Goal: Task Accomplishment & Management: Manage account settings

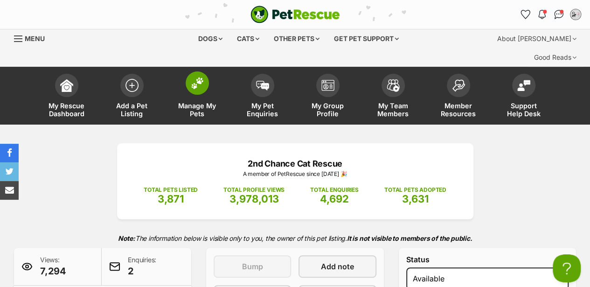
click at [188, 73] on link "Manage My Pets" at bounding box center [197, 97] width 65 height 56
click at [200, 77] on img at bounding box center [197, 83] width 13 height 12
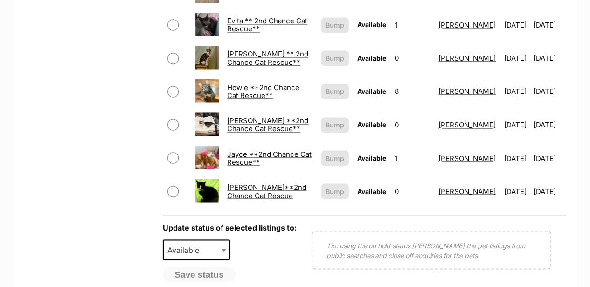
scroll to position [777, 0]
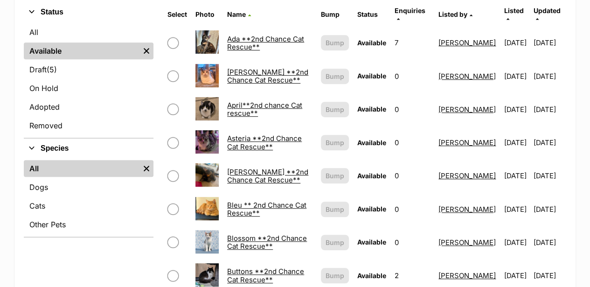
scroll to position [62, 0]
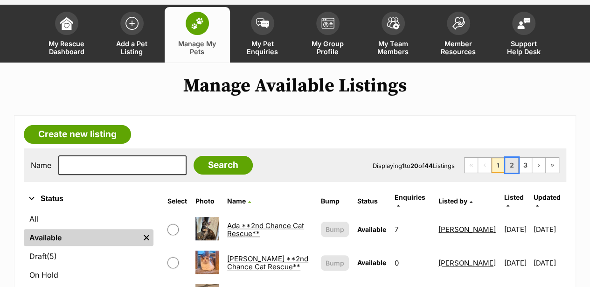
click at [509, 158] on link "2" at bounding box center [511, 165] width 13 height 15
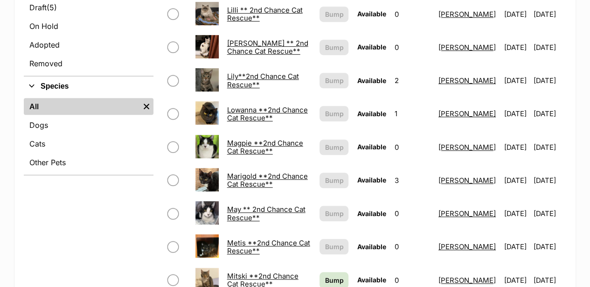
scroll to position [435, 0]
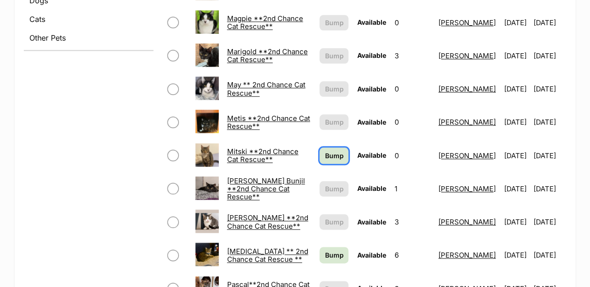
click at [320, 147] on link "Bump" at bounding box center [334, 155] width 29 height 16
click at [325, 250] on span "Bump" at bounding box center [334, 255] width 19 height 10
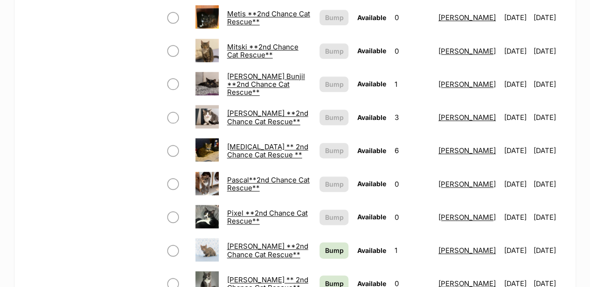
scroll to position [622, 0]
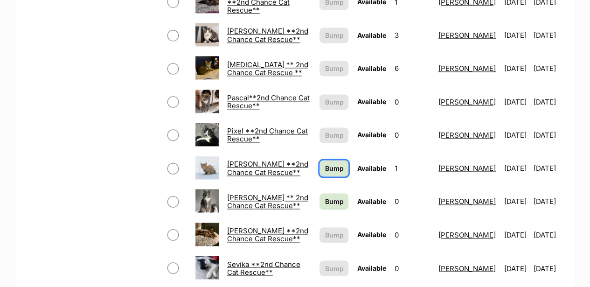
click at [325, 163] on span "Bump" at bounding box center [334, 168] width 19 height 10
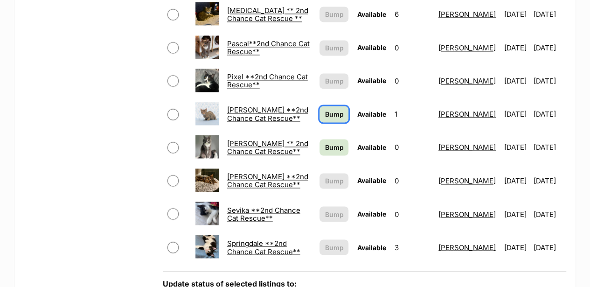
scroll to position [747, 0]
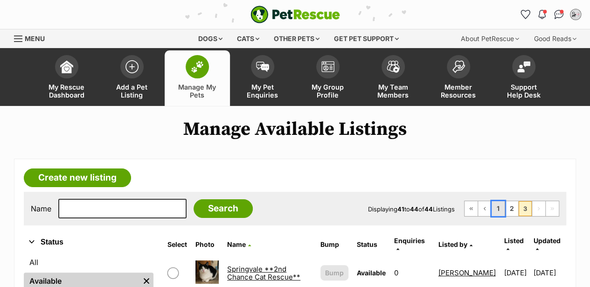
click at [502, 209] on link "1" at bounding box center [498, 208] width 13 height 15
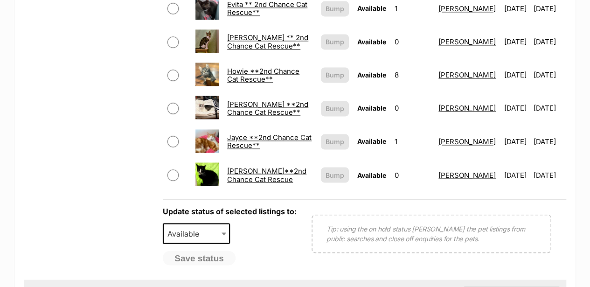
scroll to position [747, 0]
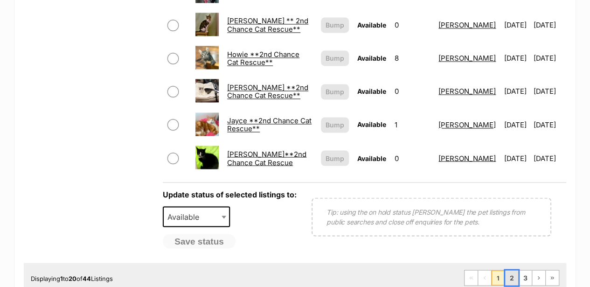
click at [507, 270] on link "2" at bounding box center [511, 277] width 13 height 15
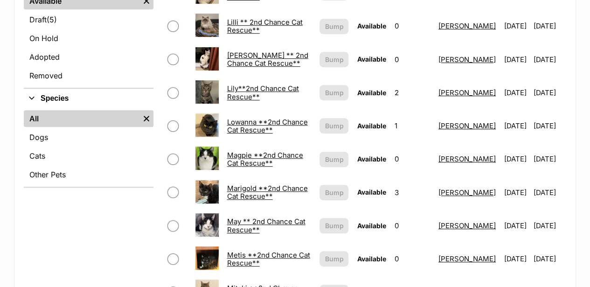
click at [253, 217] on link "May ** 2nd Chance Cat Rescue**" at bounding box center [266, 225] width 78 height 17
